Goal: Task Accomplishment & Management: Manage account settings

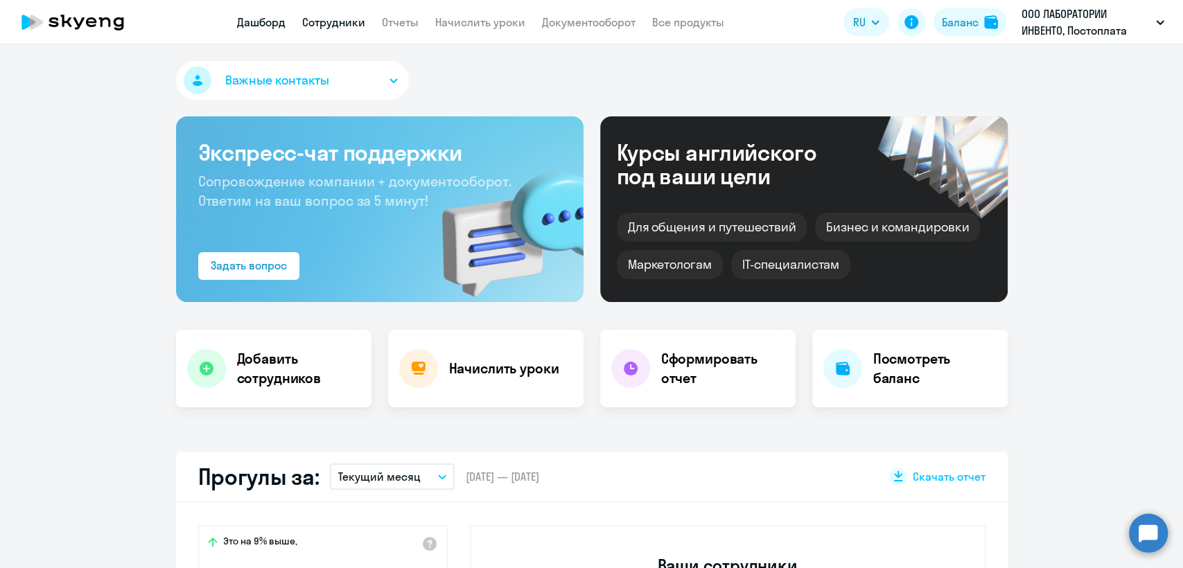
click at [342, 24] on link "Сотрудники" at bounding box center [333, 22] width 63 height 14
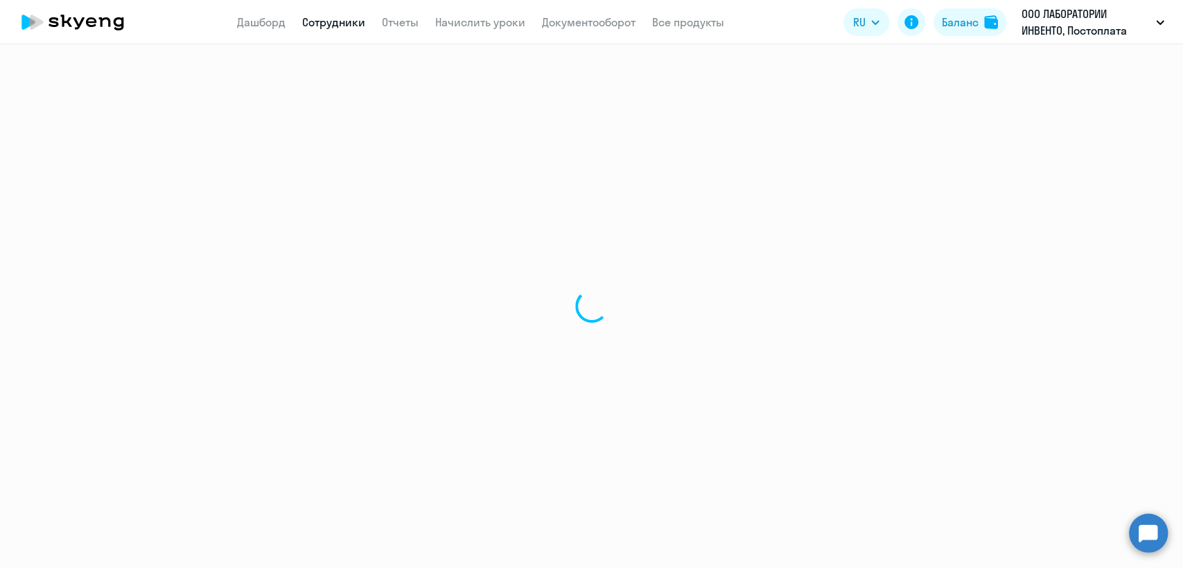
select select "30"
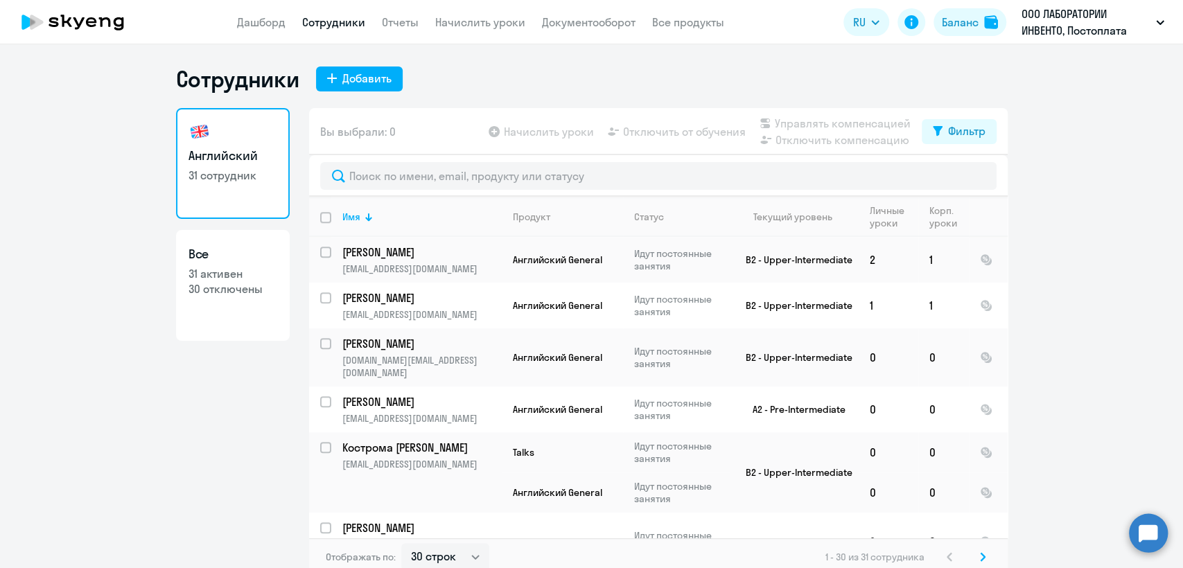
scroll to position [561, 0]
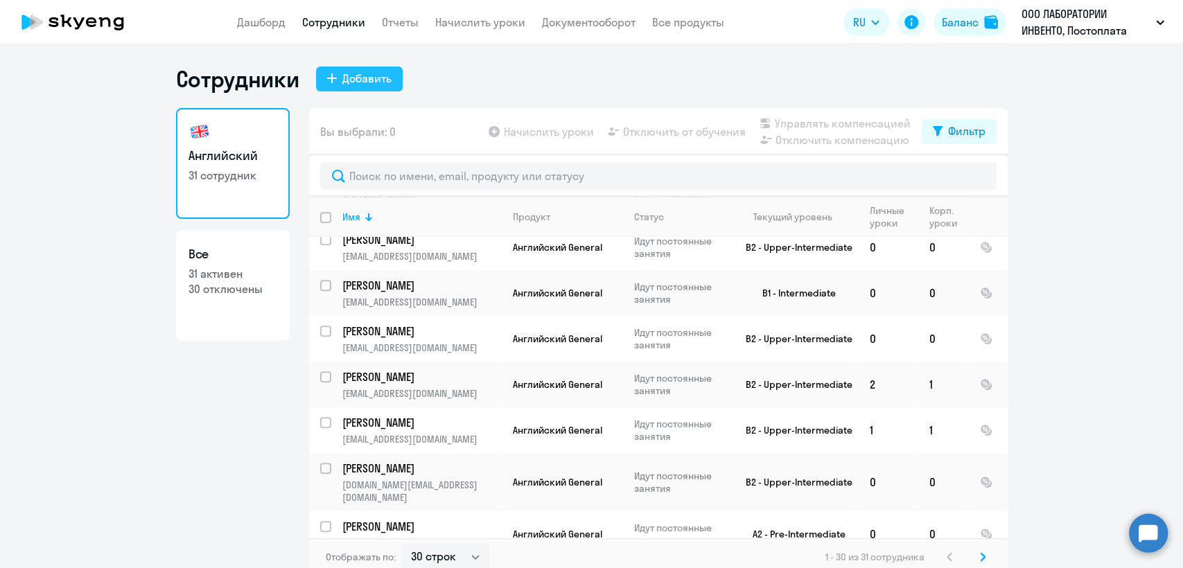
click at [349, 77] on div "Добавить" at bounding box center [366, 78] width 49 height 17
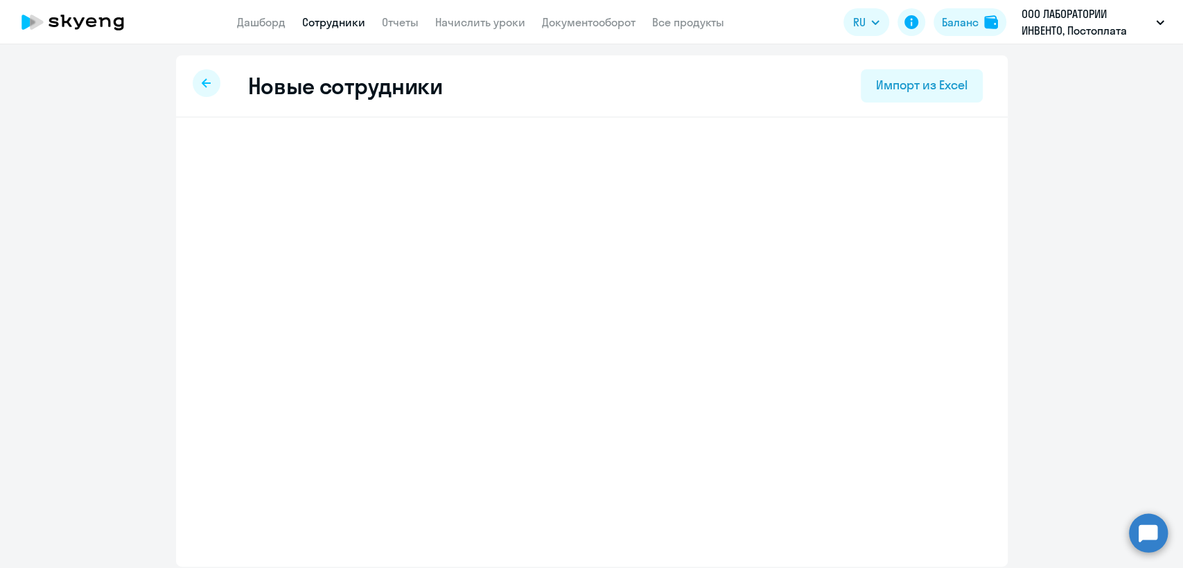
select select "english_adult_not_native_speaker"
select select "3"
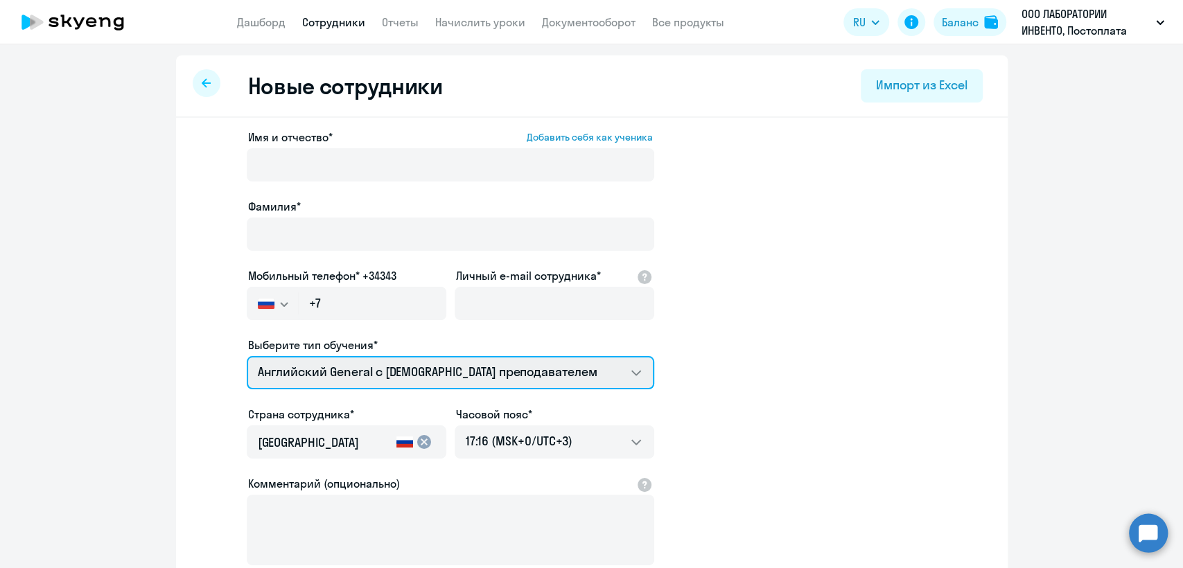
click at [414, 374] on select "Премиум английский с русскоговорящим преподавателем Talks 15 минутные разговоры…" at bounding box center [451, 372] width 408 height 33
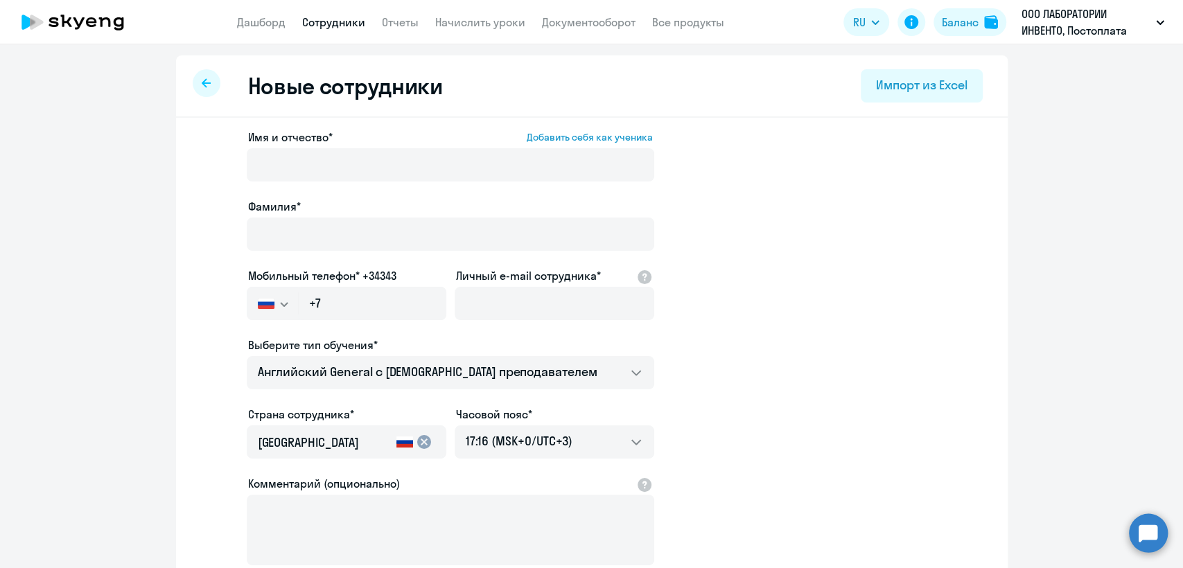
click at [882, 324] on app-new-student-form "Имя и отчество* Добавить себя как ученика [PERSON_NAME]* Мобильный телефон* +34…" at bounding box center [591, 376] width 787 height 494
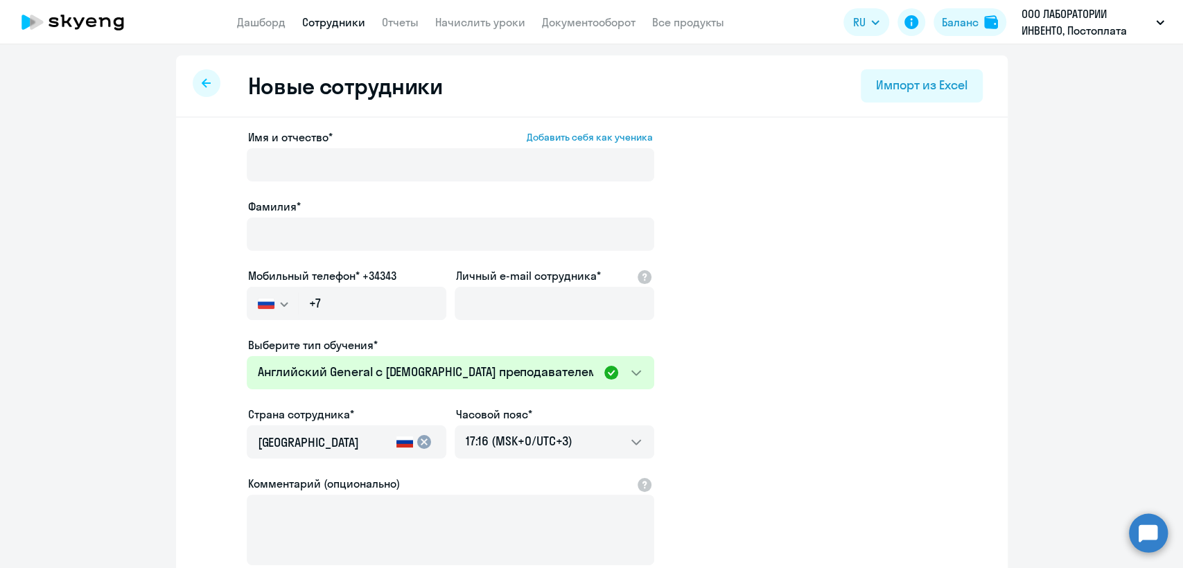
click at [347, 22] on link "Сотрудники" at bounding box center [333, 22] width 63 height 14
select select "30"
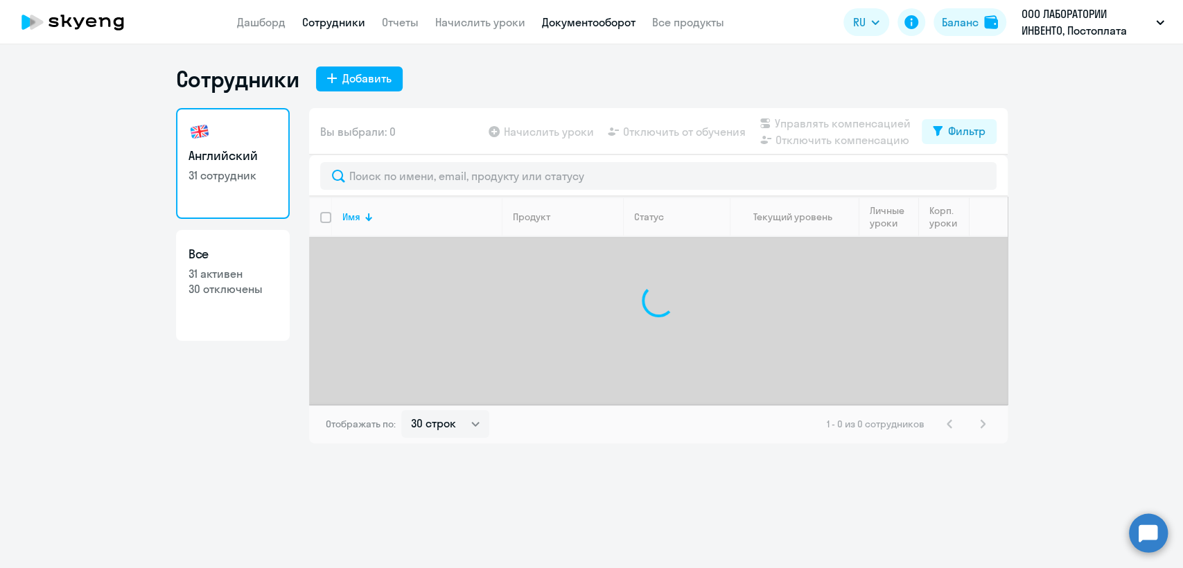
click at [611, 21] on link "Документооборот" at bounding box center [589, 22] width 94 height 14
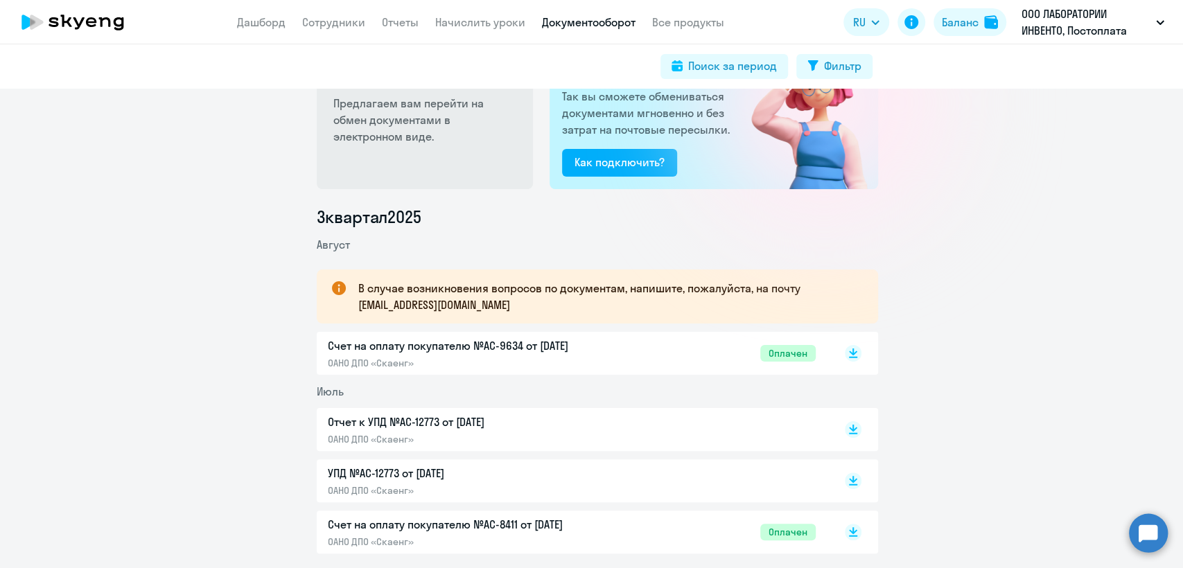
scroll to position [154, 0]
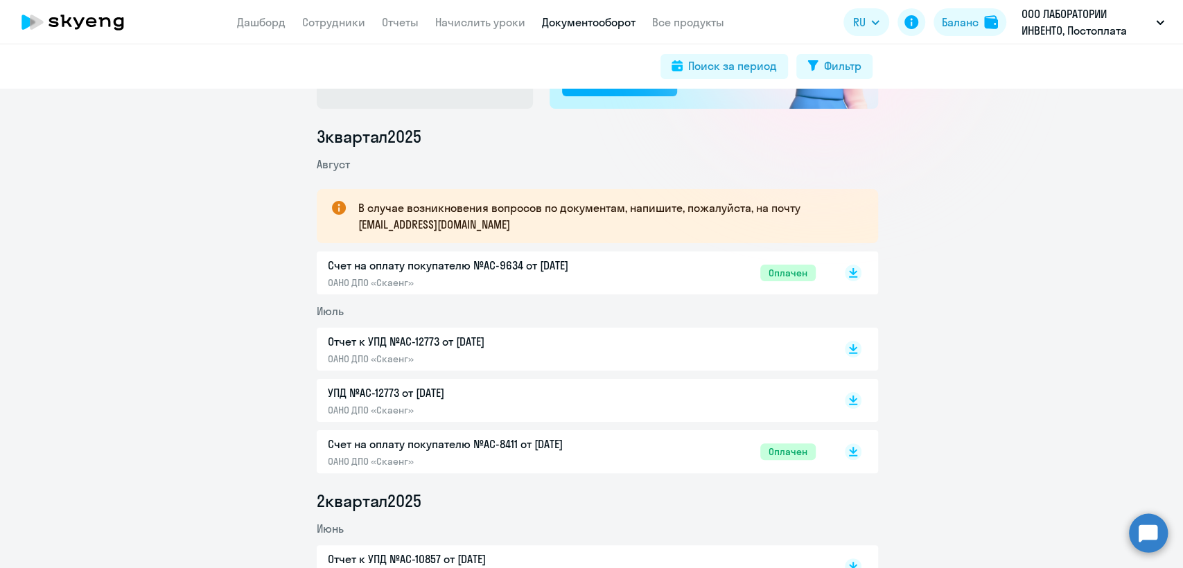
click at [505, 353] on p "ОАНО ДПО «Скаенг»" at bounding box center [473, 359] width 291 height 12
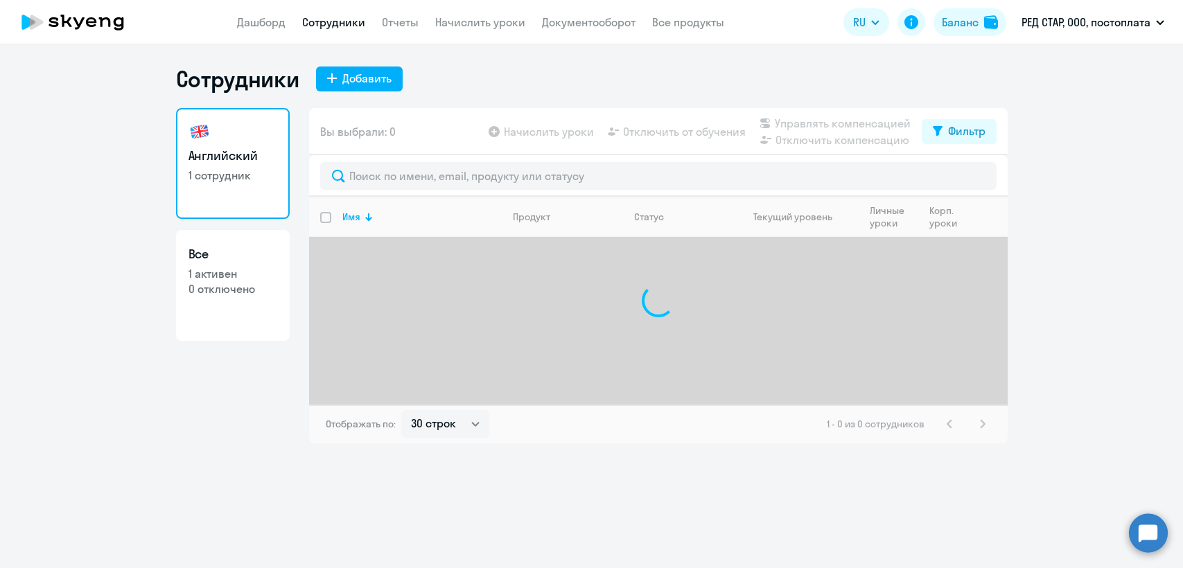
select select "30"
